Goal: Information Seeking & Learning: Learn about a topic

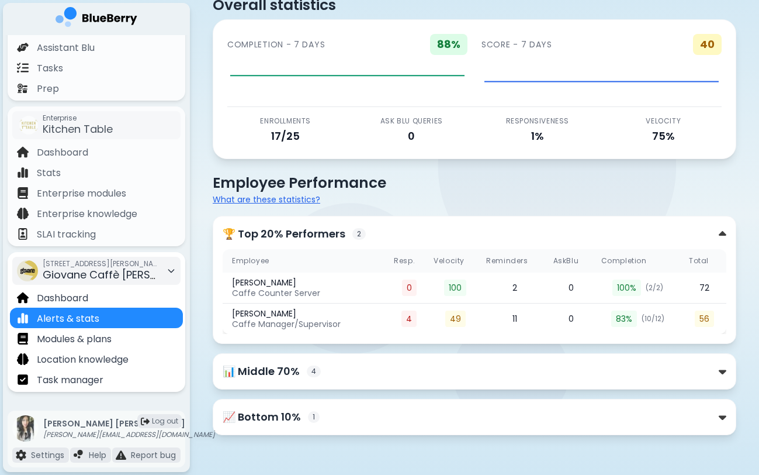
scroll to position [123, 0]
click at [113, 275] on span "Giovane Caffè [PERSON_NAME]" at bounding box center [125, 274] width 164 height 15
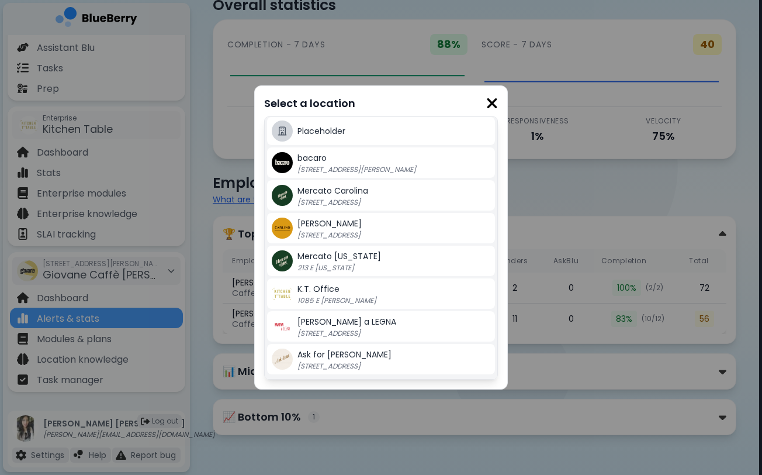
scroll to position [264, 0]
click at [368, 264] on p "213 E [US_STATE]" at bounding box center [370, 267] width 146 height 9
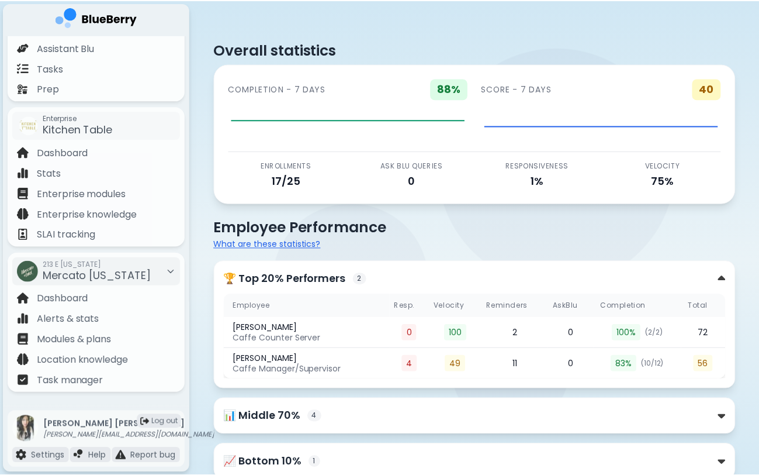
scroll to position [44, 0]
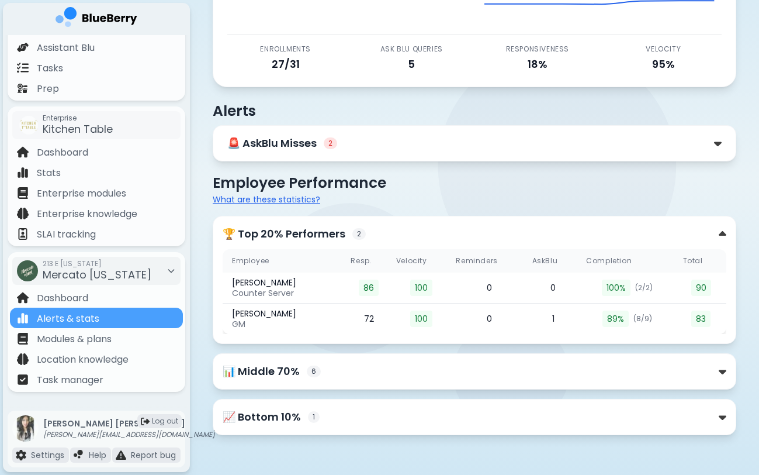
scroll to position [116, 0]
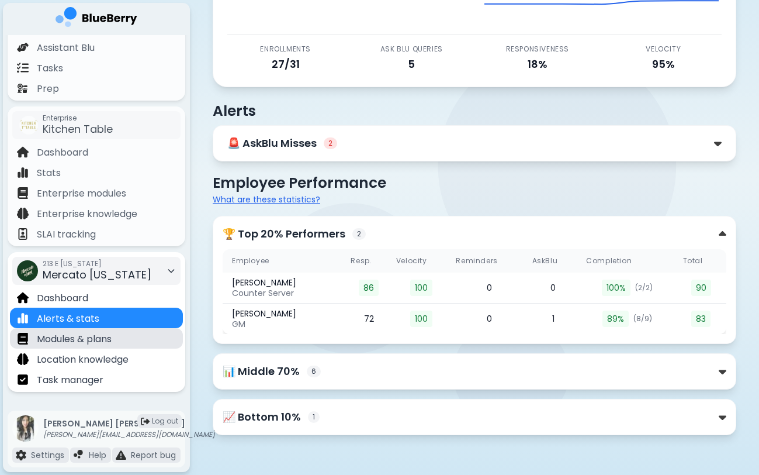
click at [98, 343] on p "Modules & plans" at bounding box center [74, 339] width 75 height 14
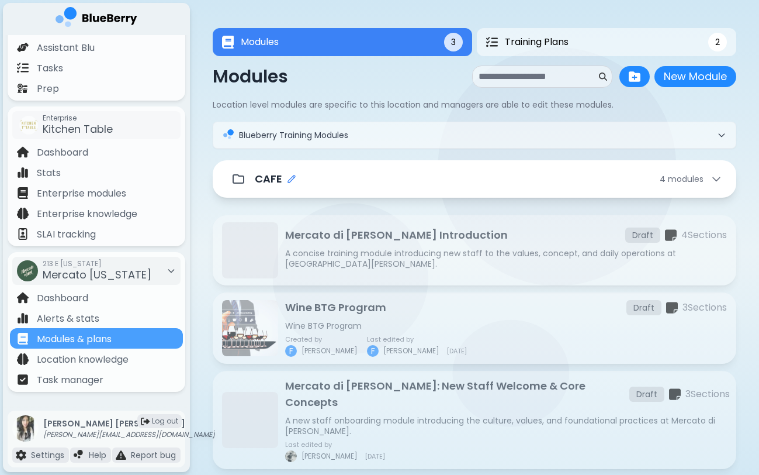
click at [287, 178] on icon "Edit folder name" at bounding box center [291, 178] width 9 height 9
click at [483, 160] on div "Modules New Module New Module Location level modules are specific to this locat…" at bounding box center [475, 266] width 524 height 403
click at [483, 169] on div "CAFE 4 module s" at bounding box center [475, 178] width 496 height 23
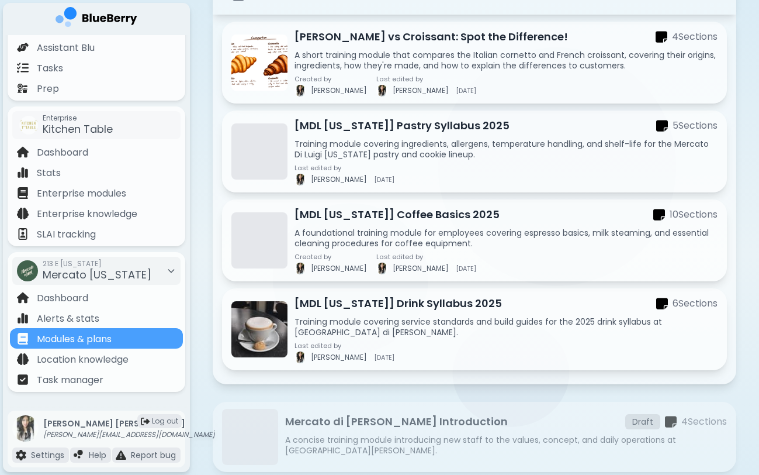
scroll to position [182, 0]
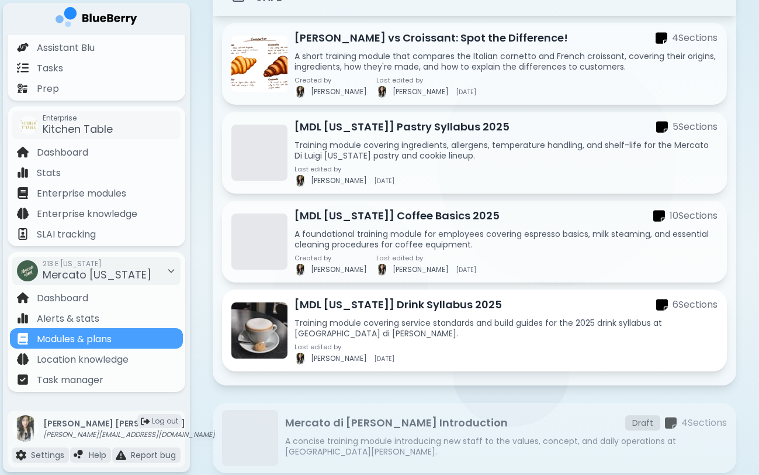
click at [351, 310] on p "[MDL [US_STATE]] Drink Syllabus 2025" at bounding box center [398, 304] width 207 height 16
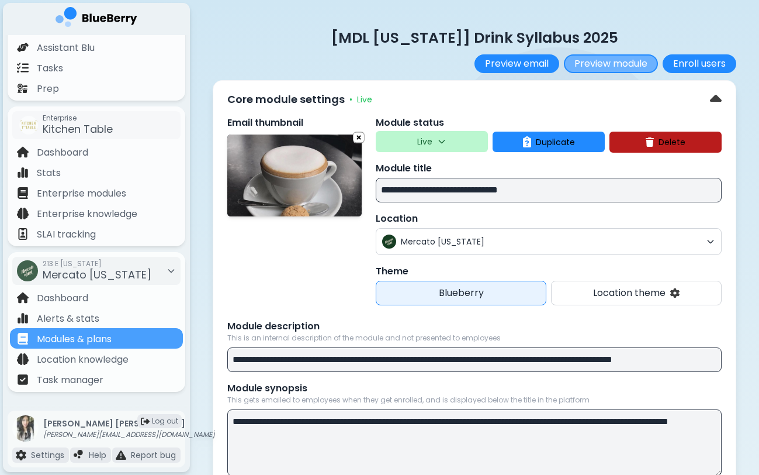
click at [611, 59] on button "Preview module" at bounding box center [611, 63] width 94 height 19
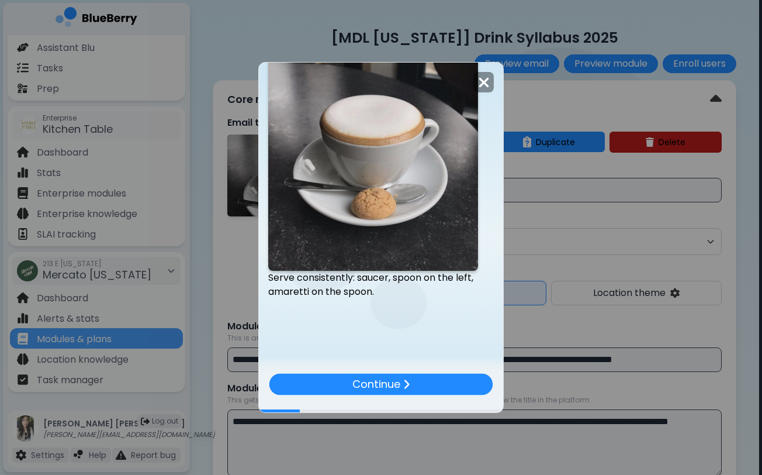
scroll to position [675, 0]
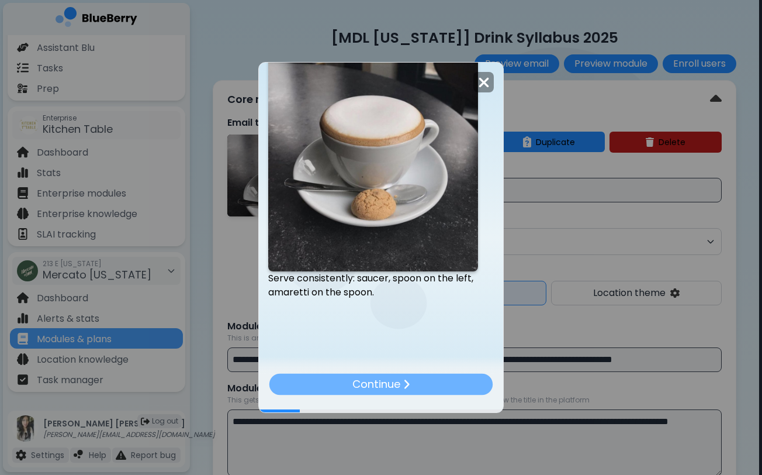
click at [431, 383] on div "Continue" at bounding box center [381, 384] width 224 height 22
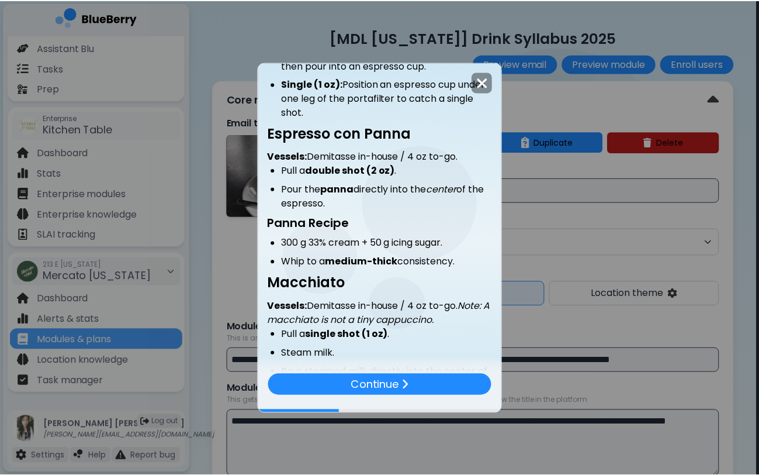
scroll to position [379, 0]
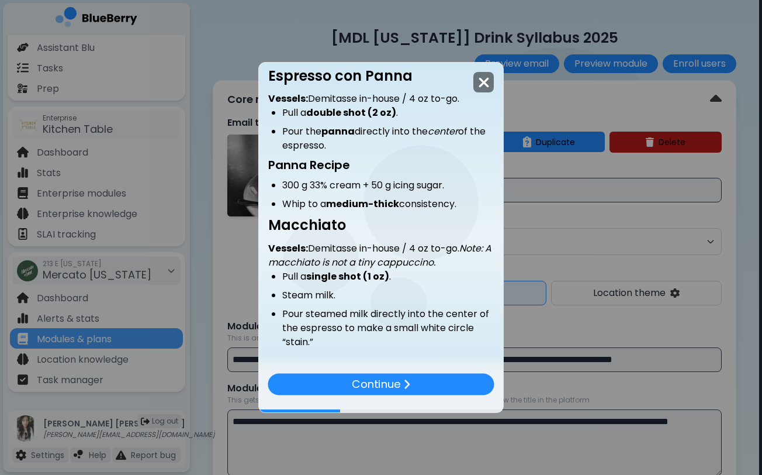
click at [478, 85] on img at bounding box center [484, 83] width 12 height 16
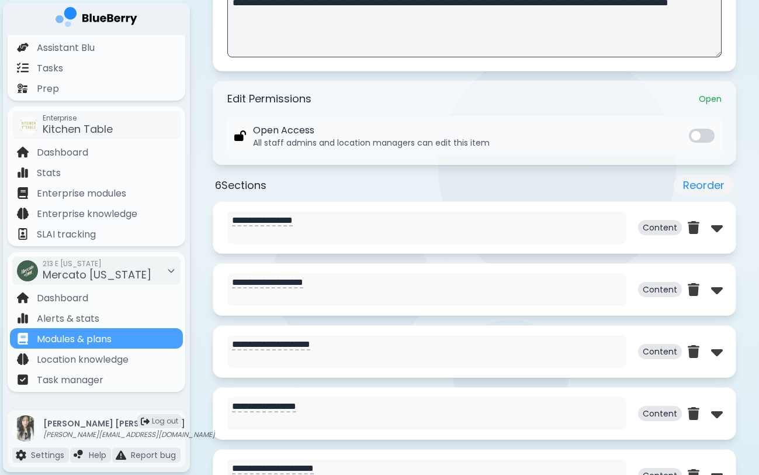
scroll to position [426, 0]
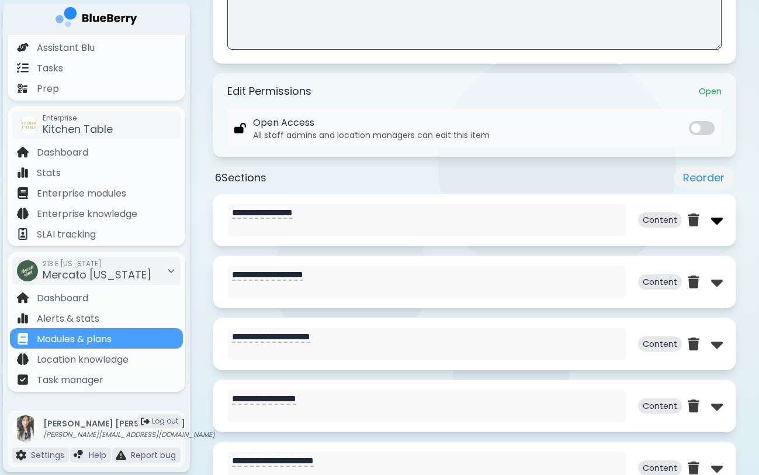
click at [714, 220] on img at bounding box center [717, 219] width 12 height 19
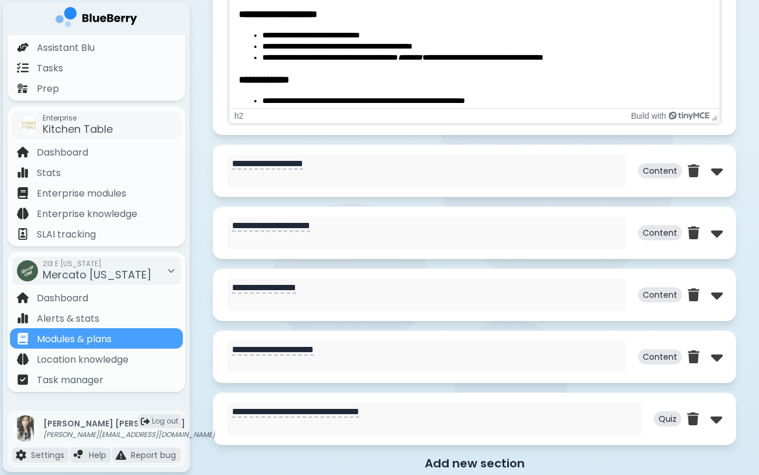
scroll to position [1121, 0]
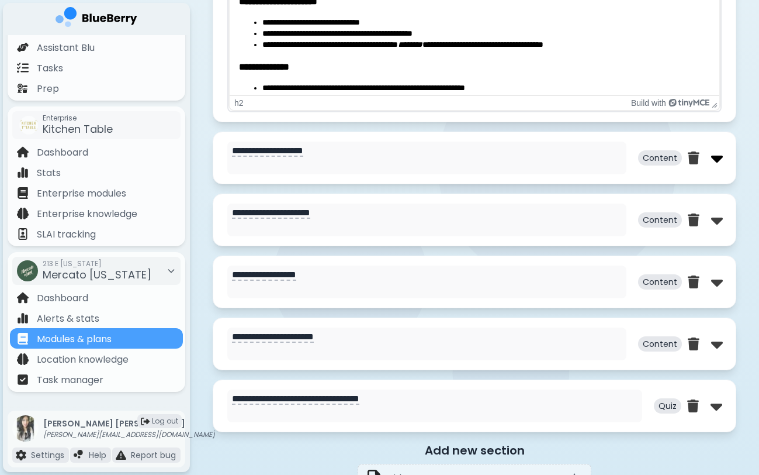
click at [720, 164] on img at bounding box center [717, 157] width 12 height 19
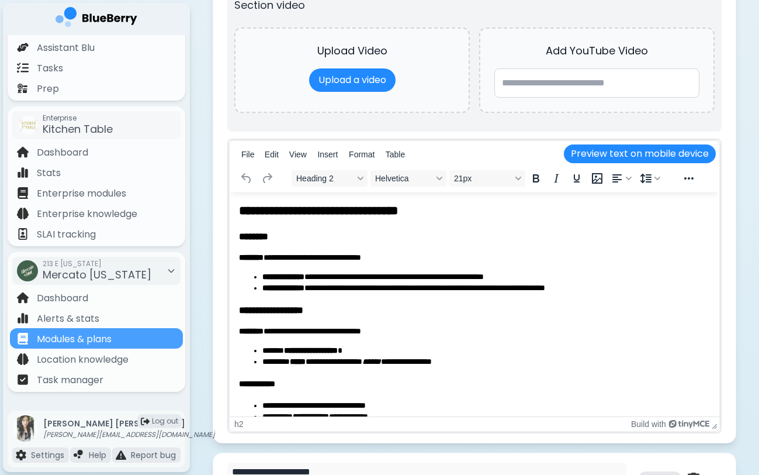
scroll to position [1455, 0]
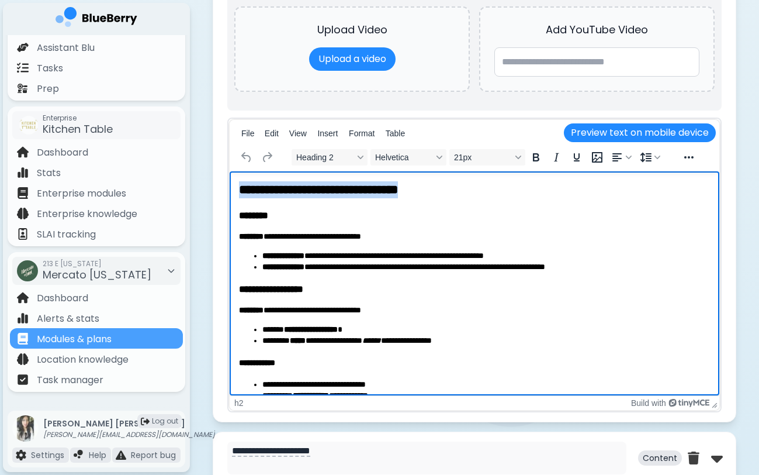
drag, startPoint x: 478, startPoint y: 188, endPoint x: 200, endPoint y: 183, distance: 278.2
click at [230, 183] on html "**********" at bounding box center [475, 333] width 490 height 324
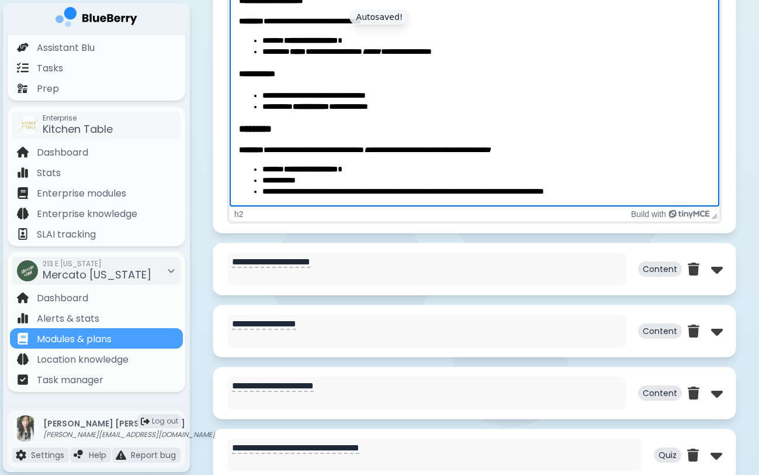
scroll to position [1750, 0]
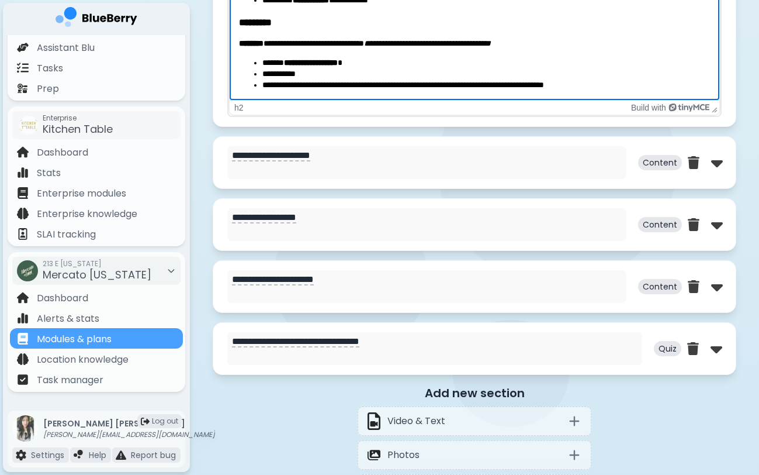
click at [722, 162] on div "**********" at bounding box center [475, 162] width 524 height 53
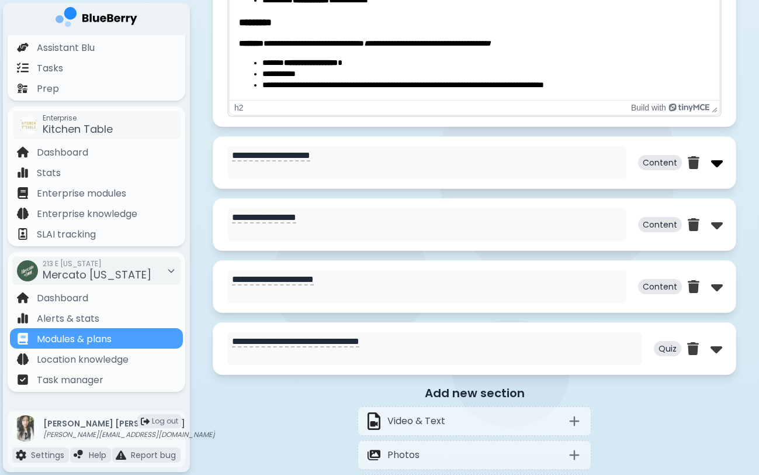
click at [716, 162] on img at bounding box center [717, 162] width 12 height 19
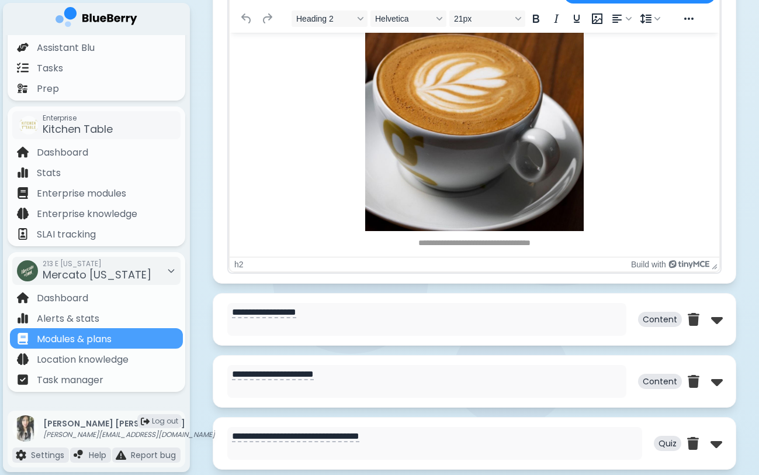
scroll to position [0, 0]
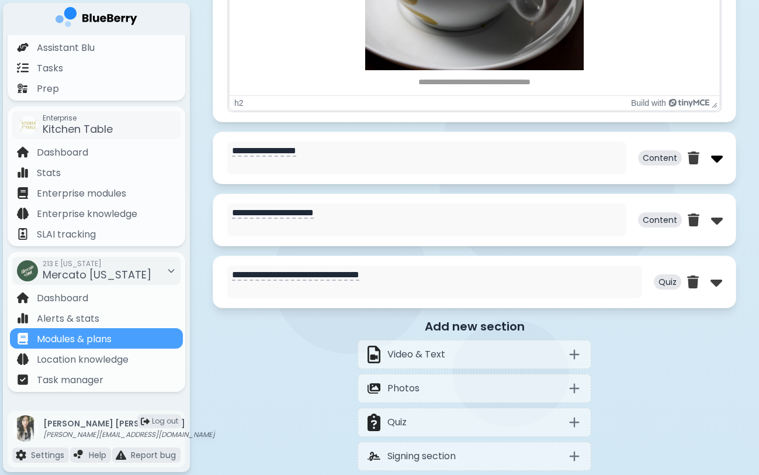
click at [718, 161] on img at bounding box center [717, 157] width 12 height 19
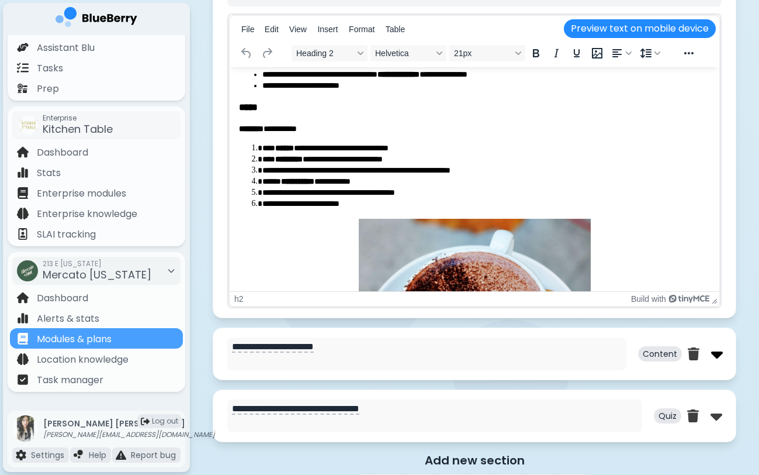
click at [718, 356] on img at bounding box center [717, 353] width 12 height 19
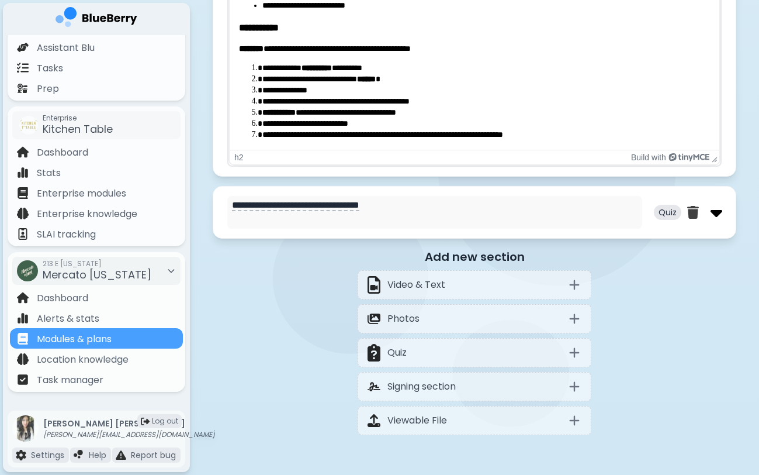
click at [718, 214] on img at bounding box center [717, 212] width 12 height 19
select select "**"
select select "*"
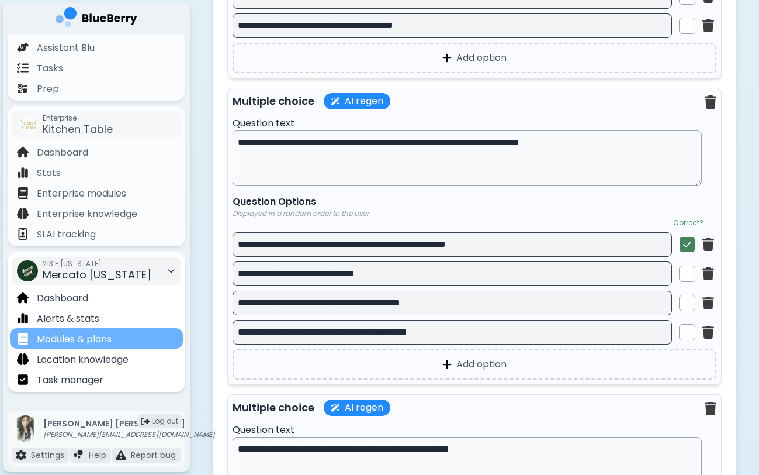
click at [122, 341] on div "Modules & plans" at bounding box center [96, 338] width 173 height 20
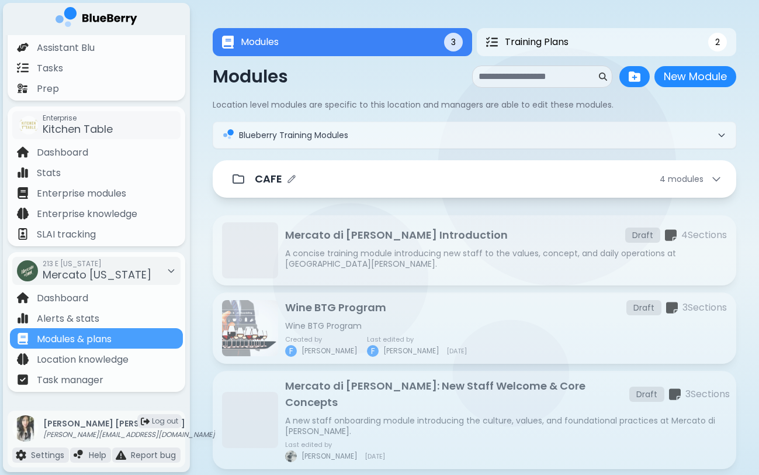
click at [255, 189] on div "CAFE 4 module s" at bounding box center [475, 178] width 496 height 23
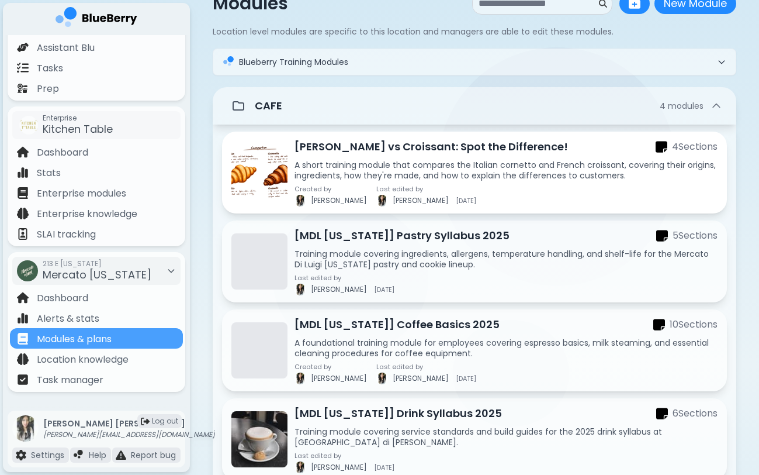
scroll to position [81, 0]
